Goal: Find specific page/section: Find specific page/section

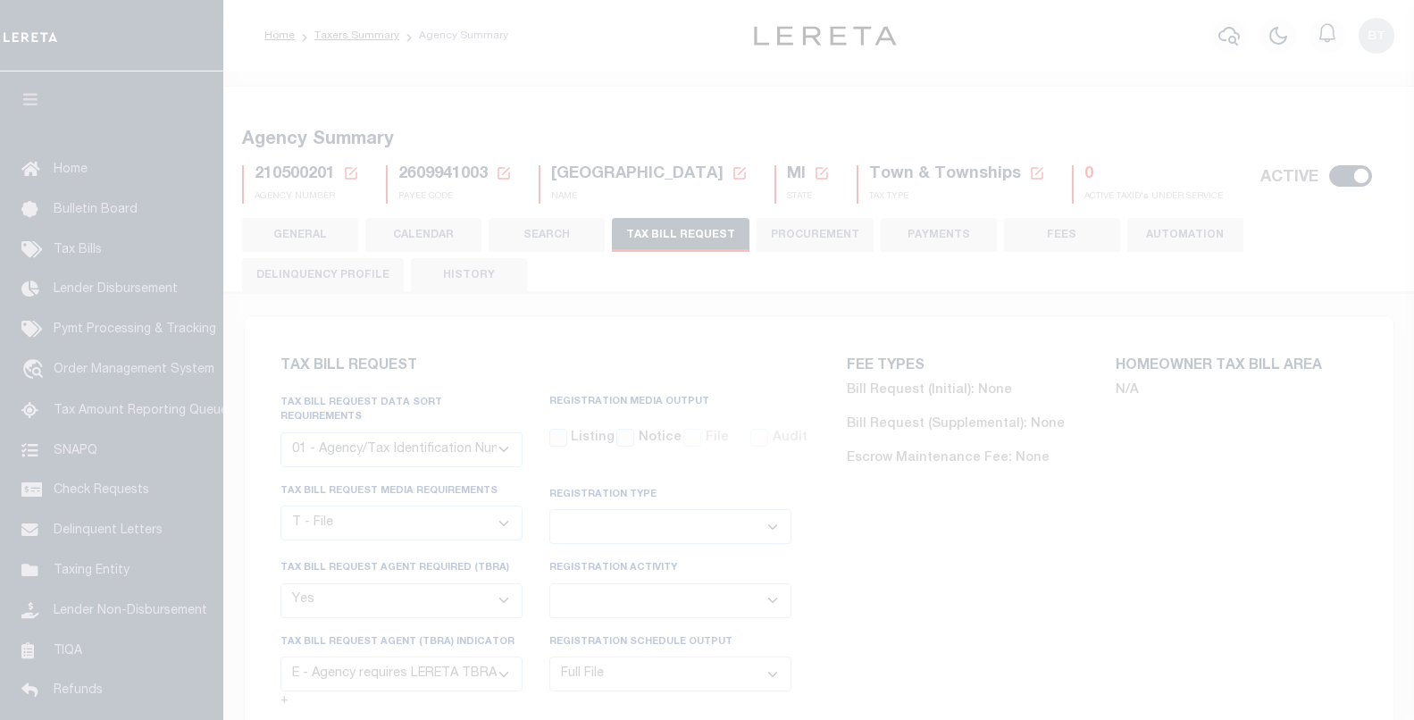
select select "22"
select select "true"
select select "13"
select select "1"
select select
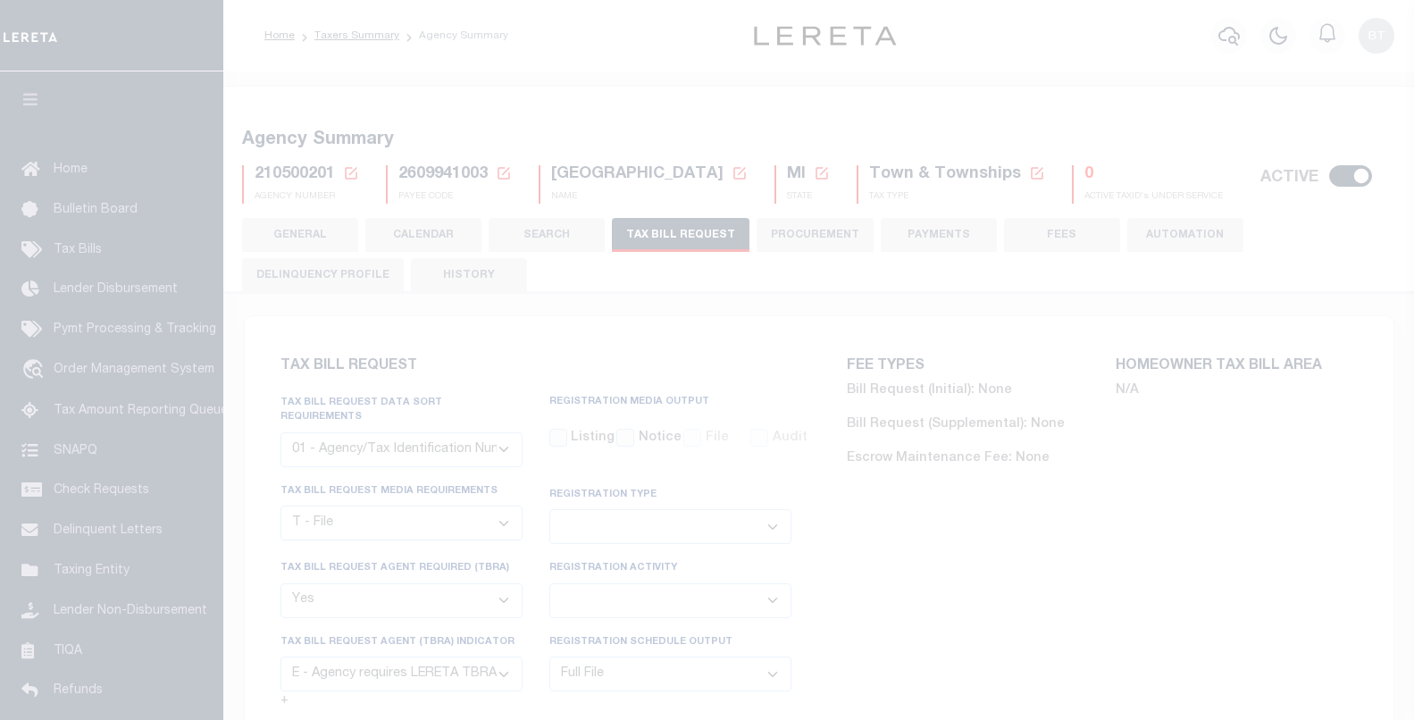
select select "7803021001"
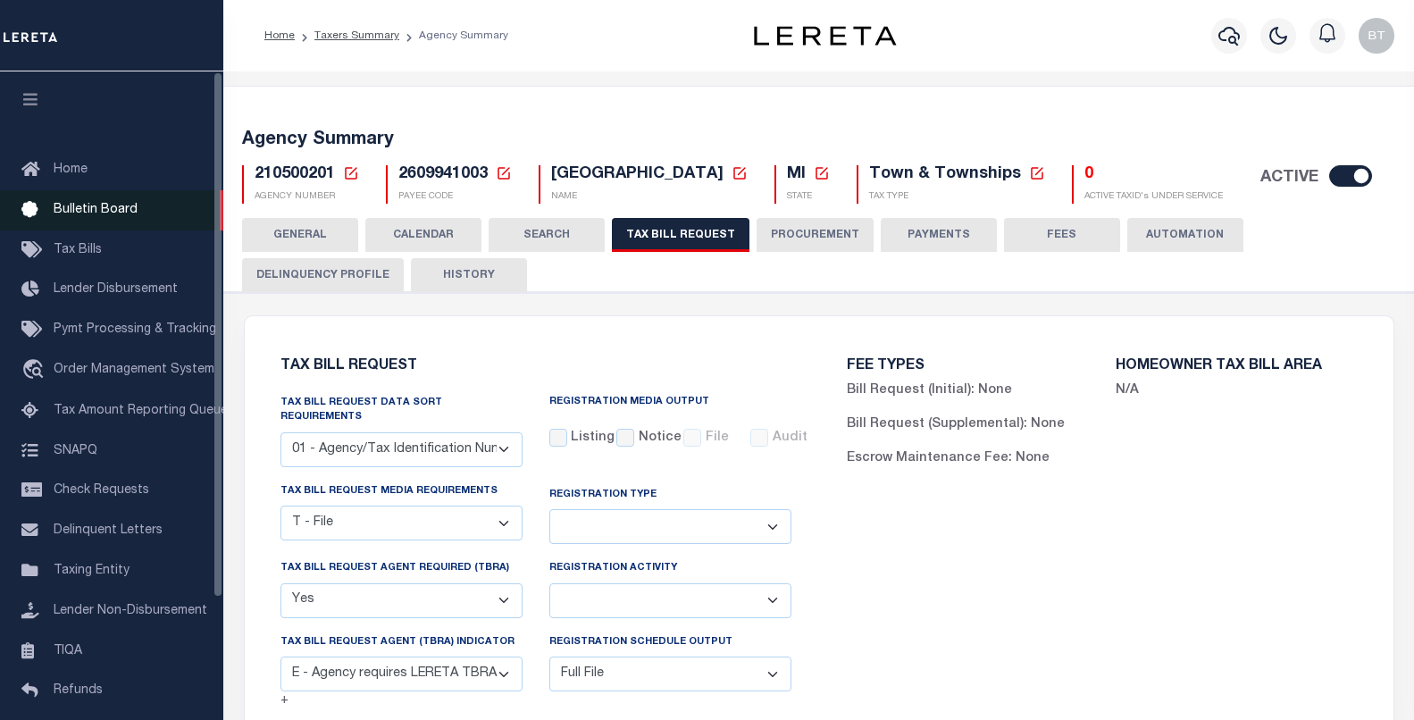
click at [76, 215] on span "Bulletin Board" at bounding box center [96, 210] width 84 height 13
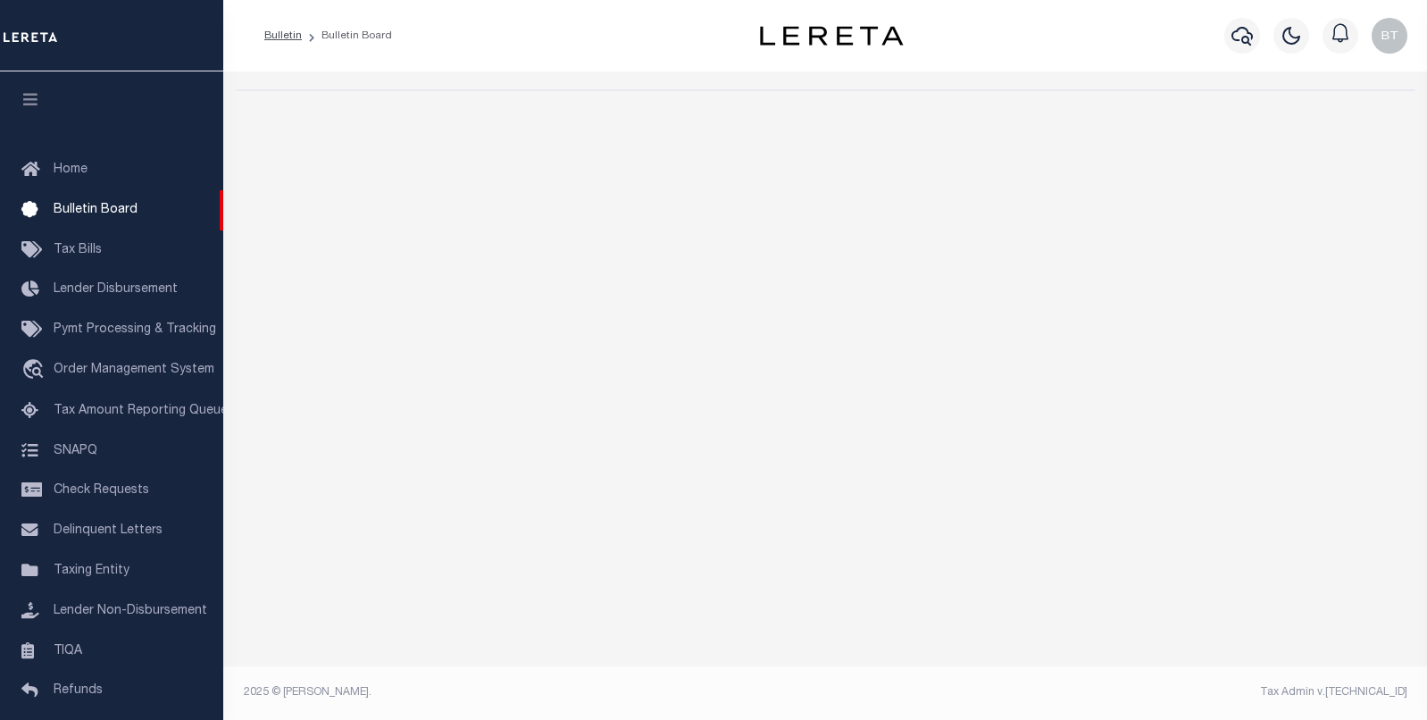
select select "50"
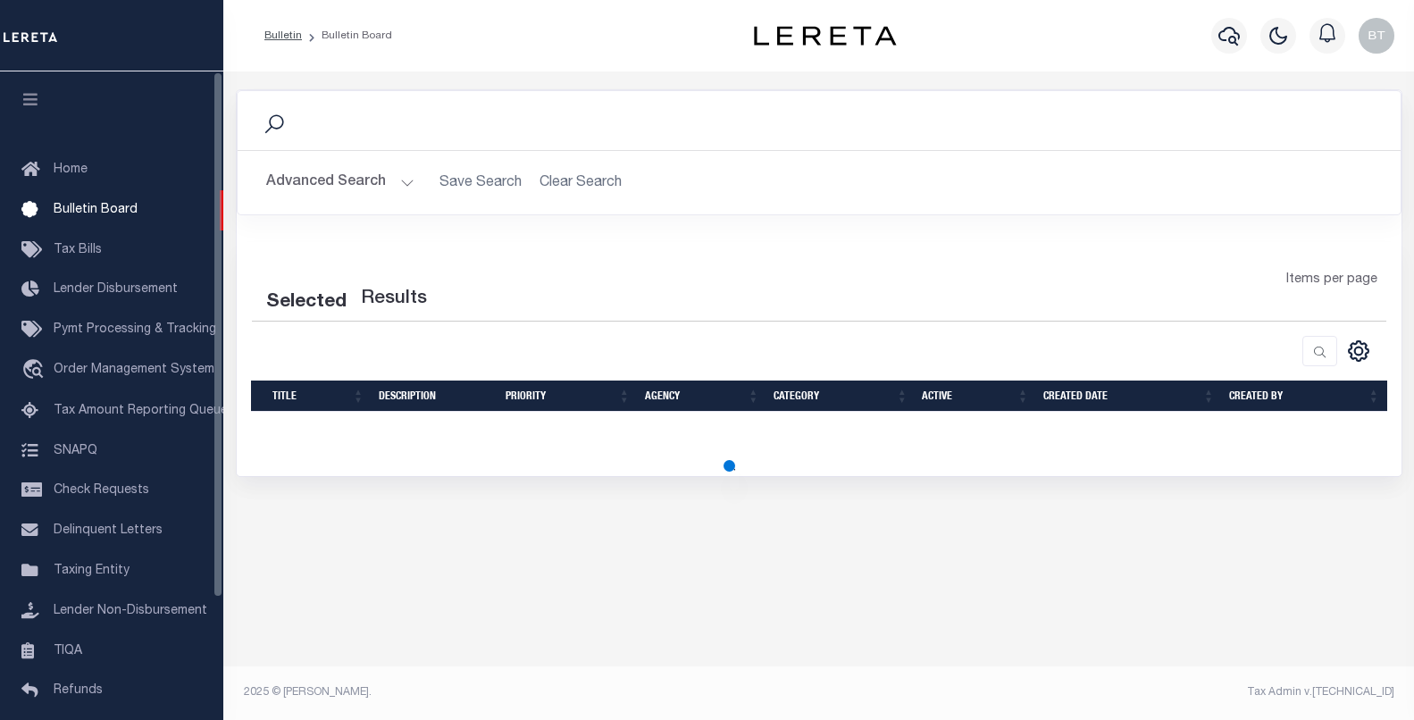
select select "50"
